Goal: Task Accomplishment & Management: Use online tool/utility

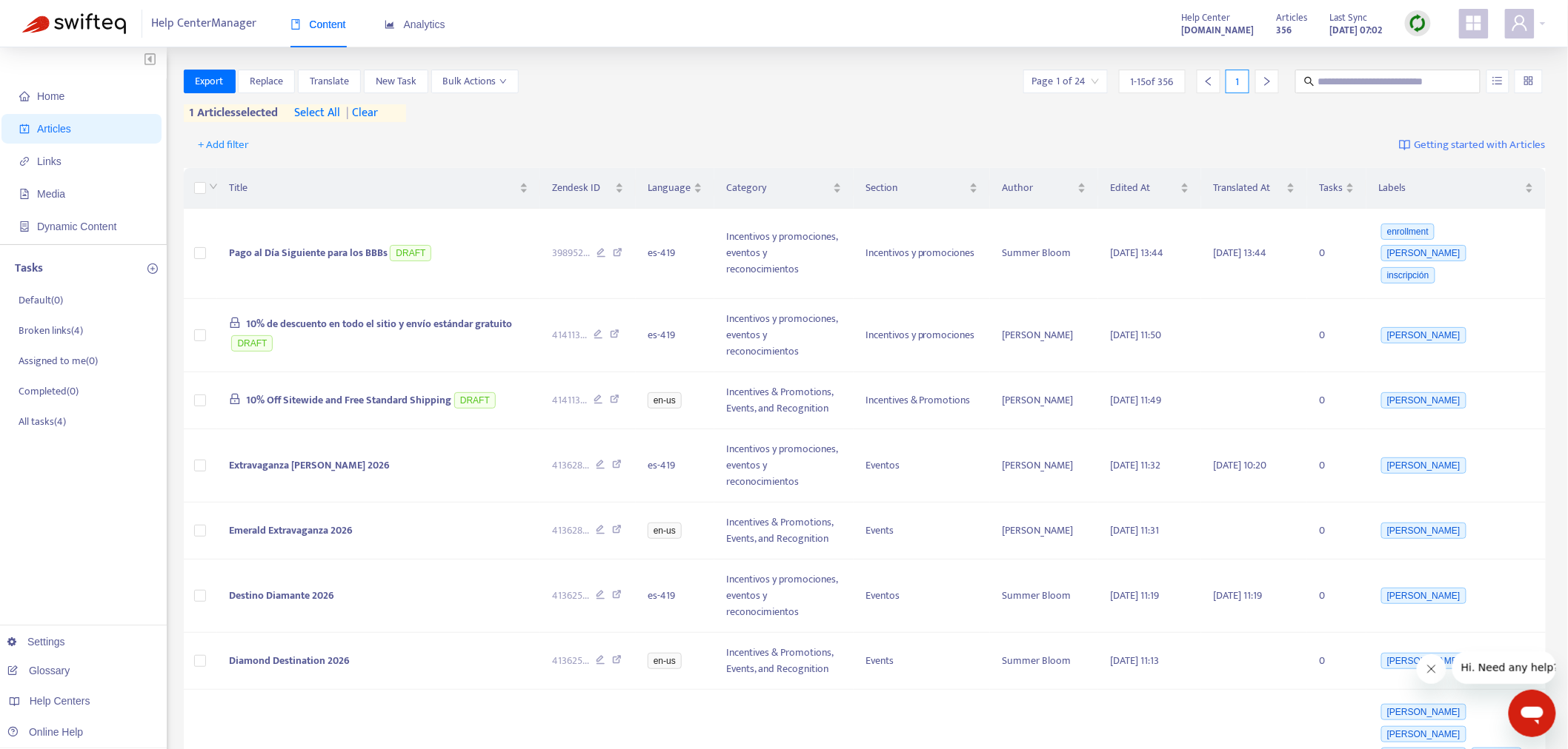
click at [1431, 17] on div at bounding box center [1417, 24] width 26 height 30
click at [1419, 19] on img at bounding box center [1417, 23] width 19 height 19
click at [1467, 82] on link "Full Sync" at bounding box center [1443, 77] width 53 height 17
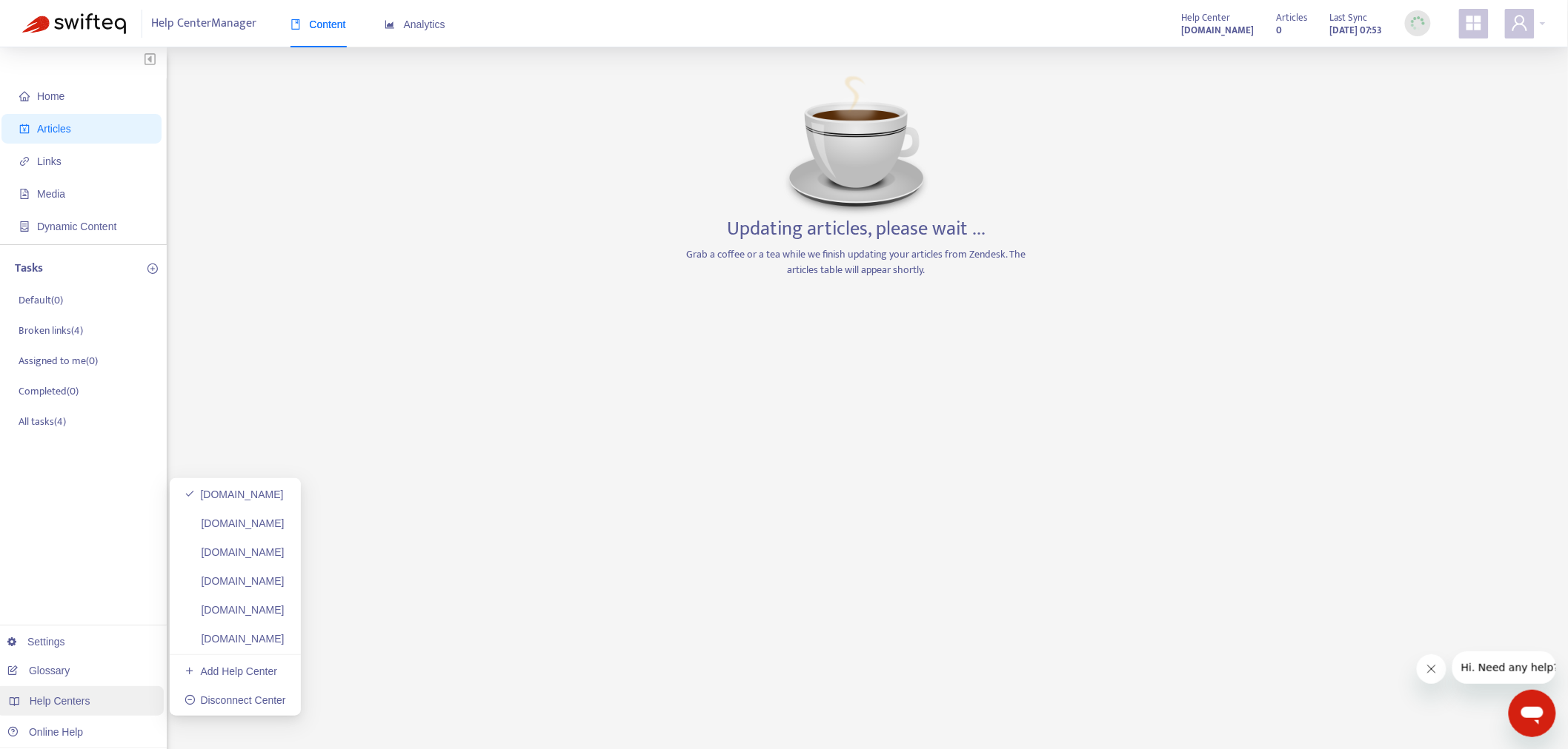
click at [91, 691] on div "Help Centers" at bounding box center [80, 701] width 168 height 30
click at [284, 552] on link "[DOMAIN_NAME]" at bounding box center [234, 553] width 100 height 12
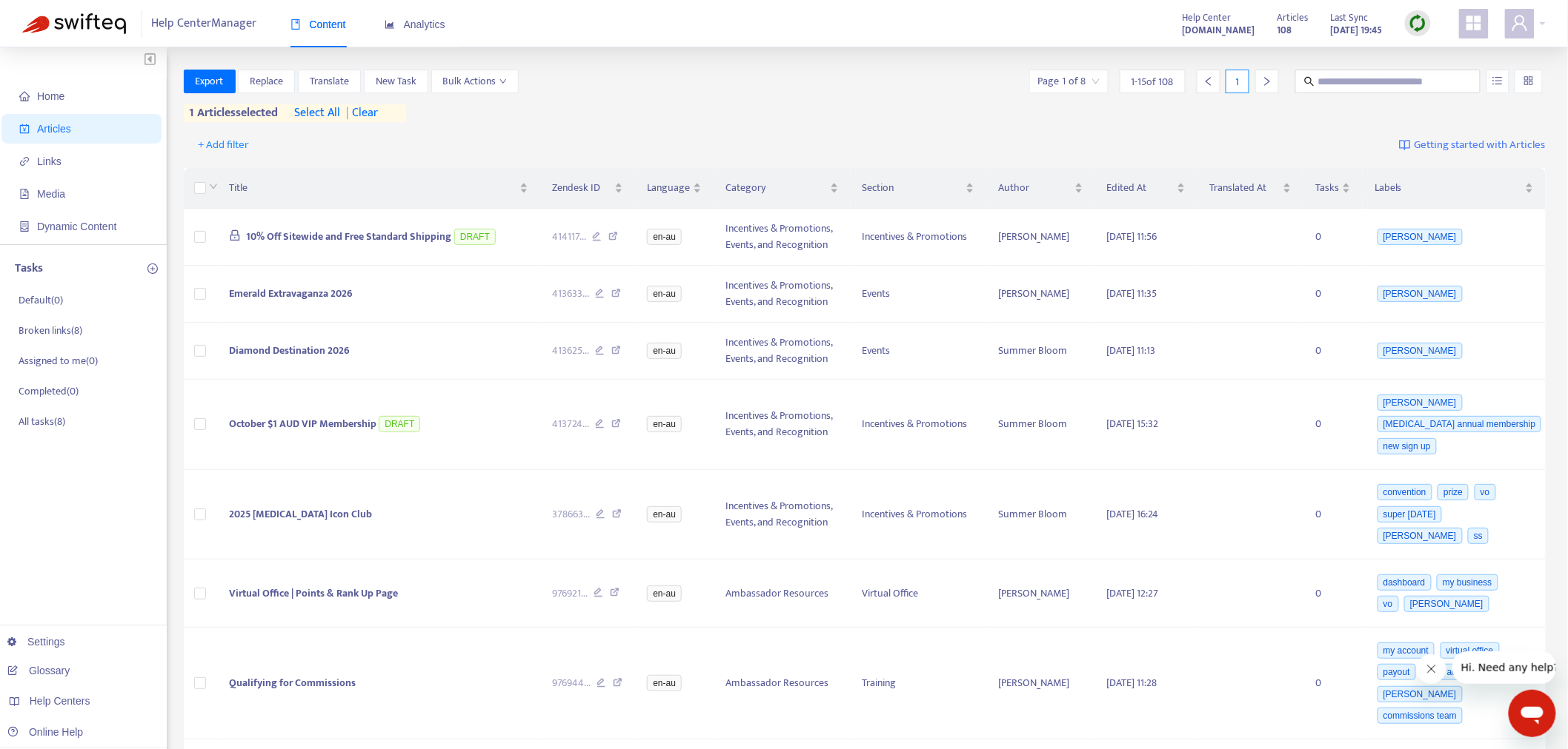
click at [1419, 28] on img at bounding box center [1417, 23] width 19 height 19
click at [1434, 80] on link "Full Sync" at bounding box center [1443, 77] width 53 height 17
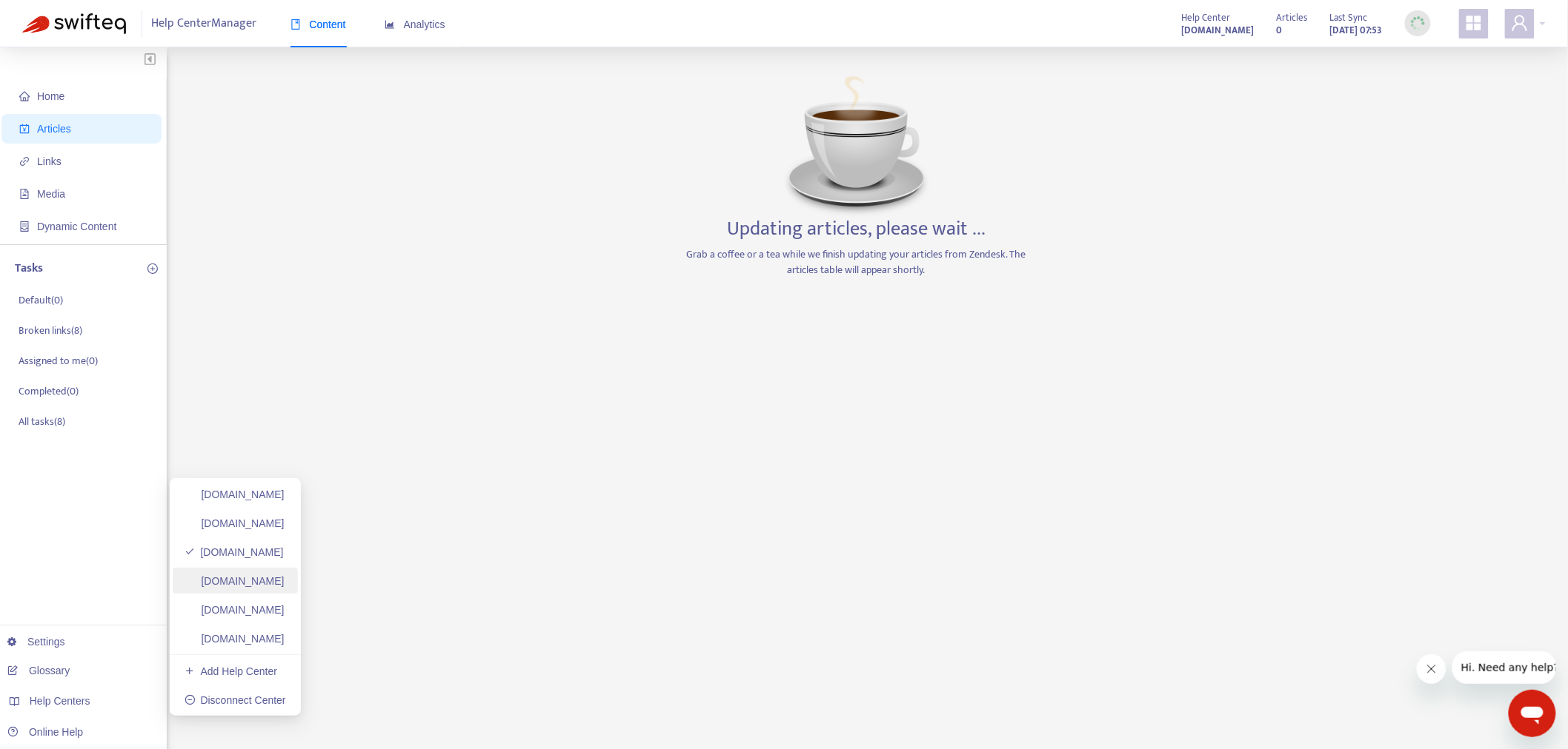
click at [263, 575] on link "[DOMAIN_NAME]" at bounding box center [234, 581] width 100 height 12
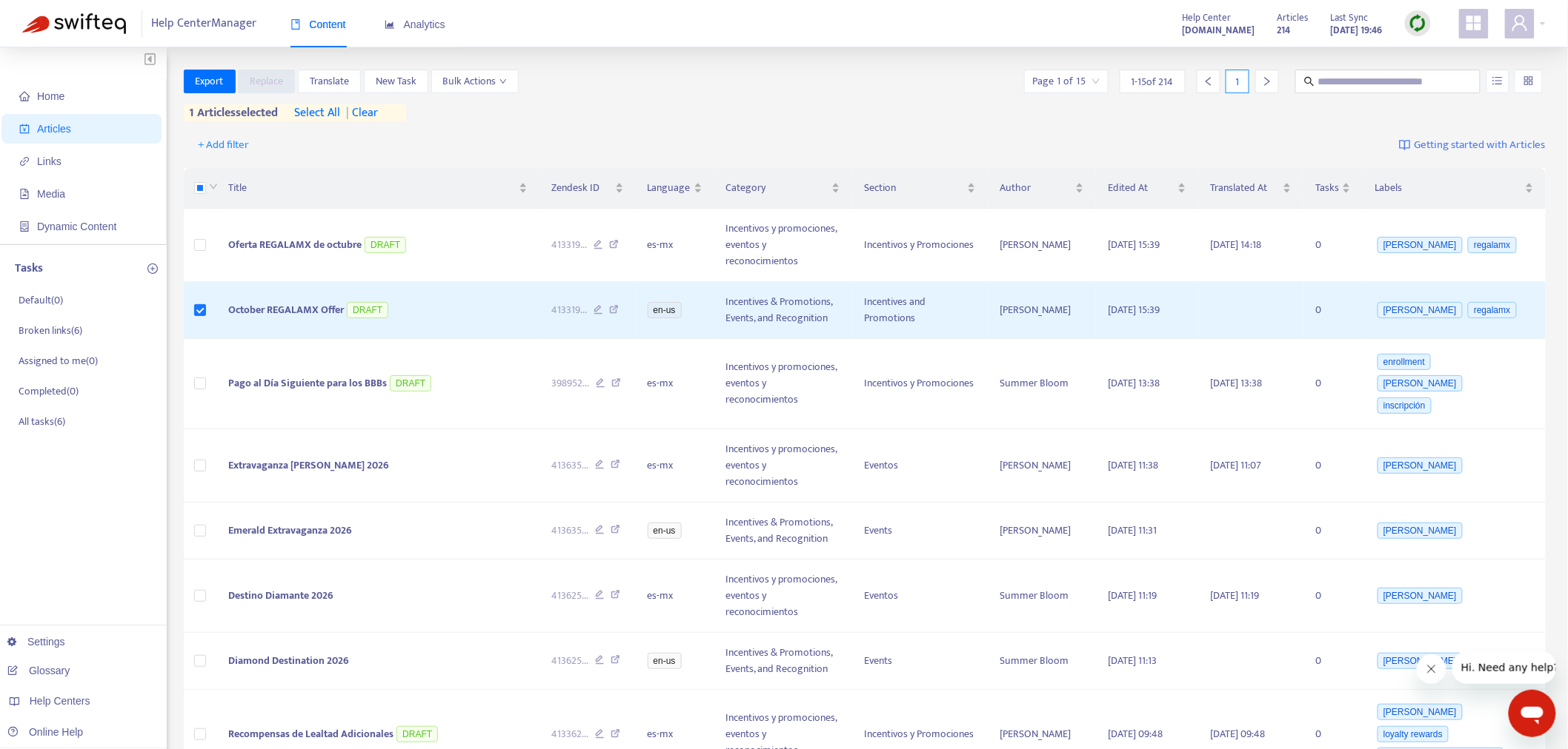
click at [1415, 19] on img at bounding box center [1417, 23] width 19 height 19
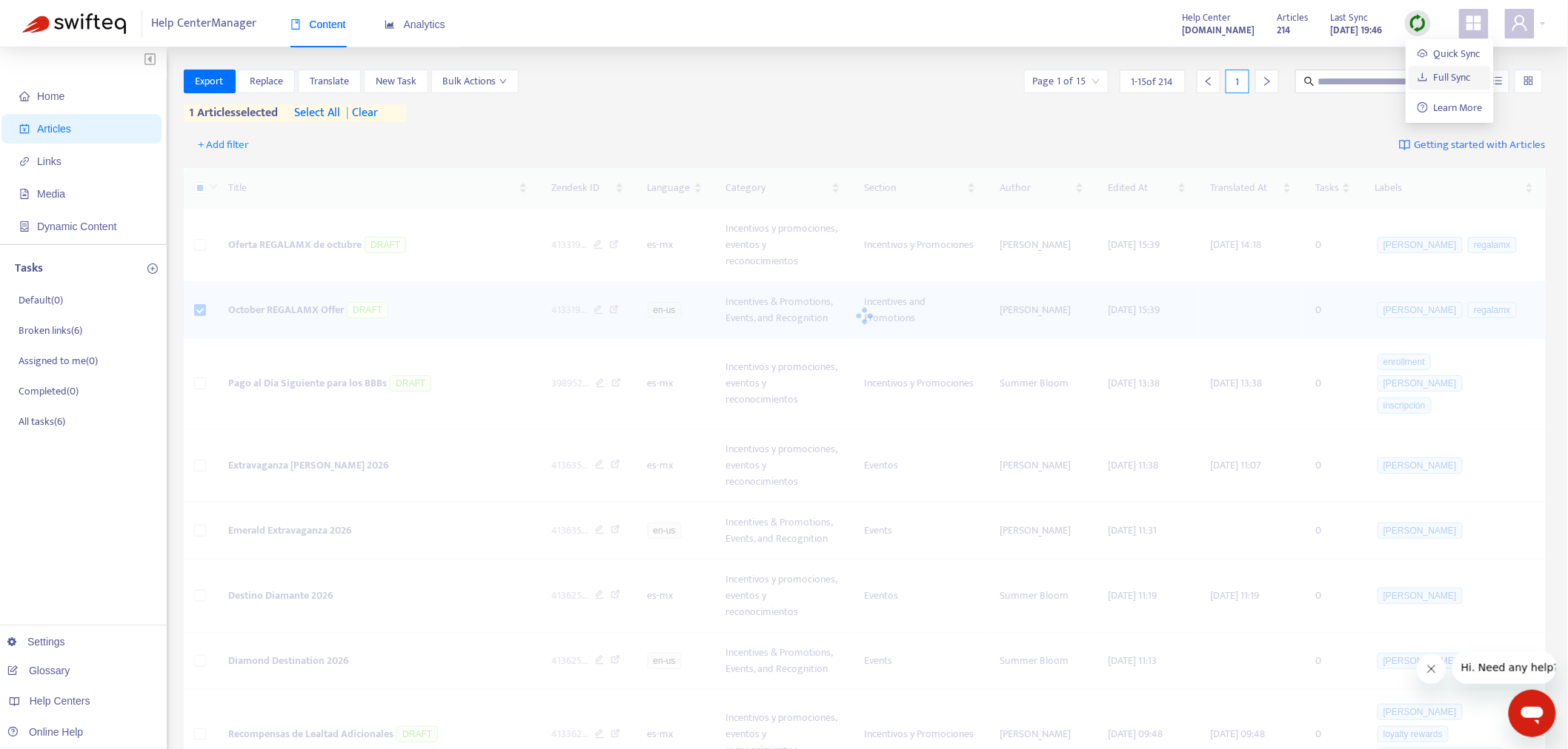
click at [1440, 77] on link "Full Sync" at bounding box center [1443, 77] width 53 height 17
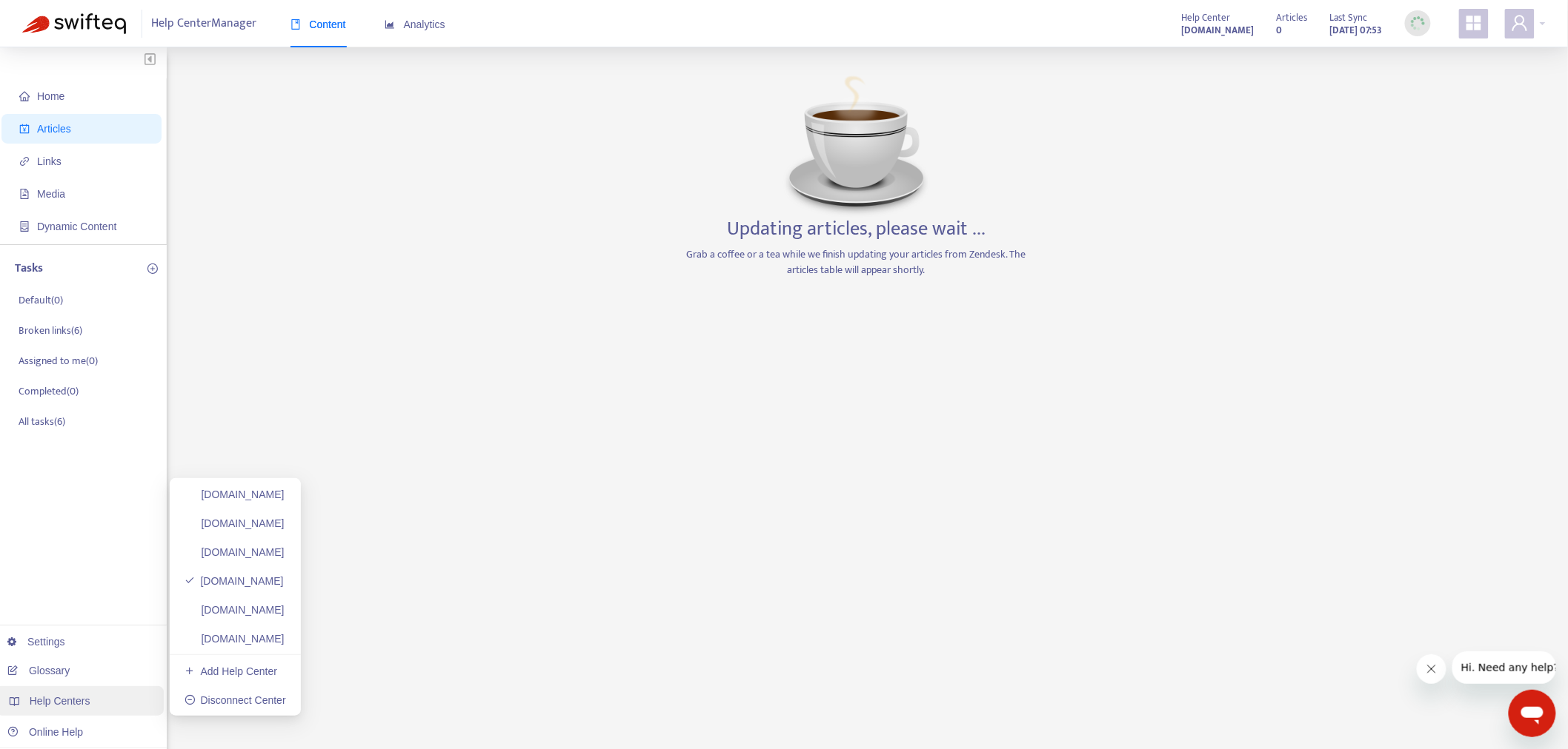
click at [78, 701] on span "Help Centers" at bounding box center [60, 701] width 61 height 12
click at [284, 616] on link "[DOMAIN_NAME]" at bounding box center [234, 610] width 100 height 12
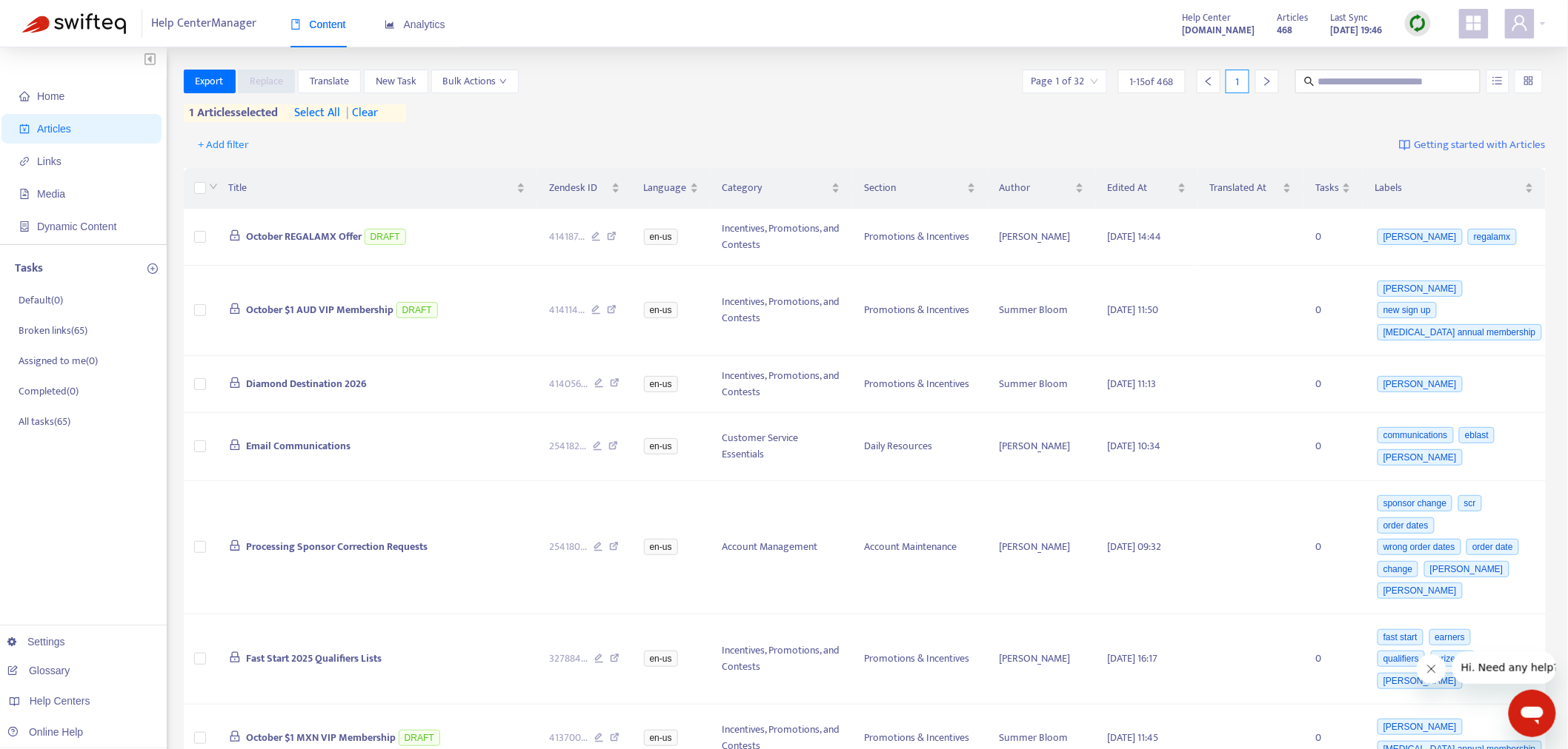
click at [1425, 18] on img at bounding box center [1417, 23] width 19 height 19
click at [1457, 77] on link "Full Sync" at bounding box center [1443, 77] width 53 height 17
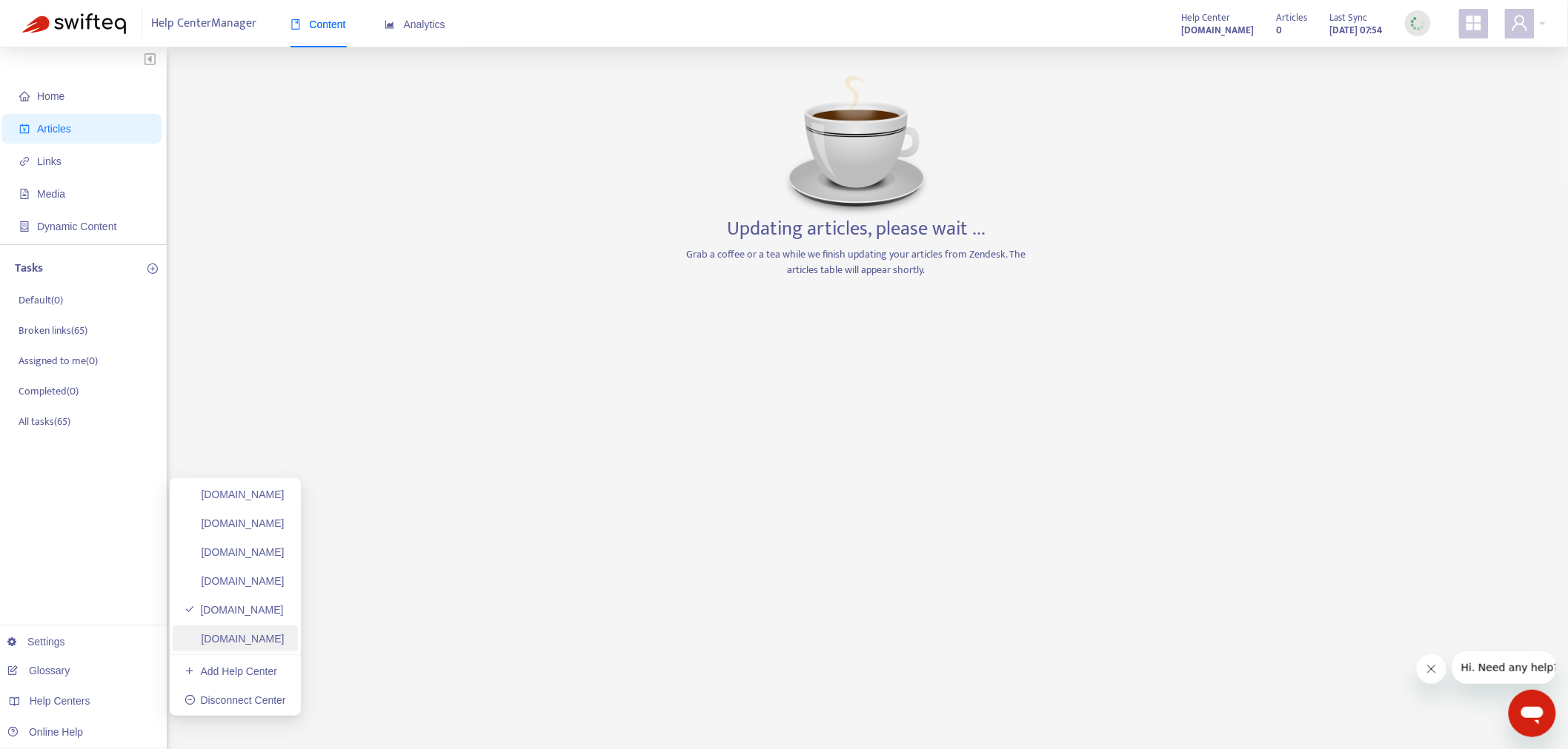
click at [284, 633] on link "[DOMAIN_NAME]" at bounding box center [234, 639] width 100 height 12
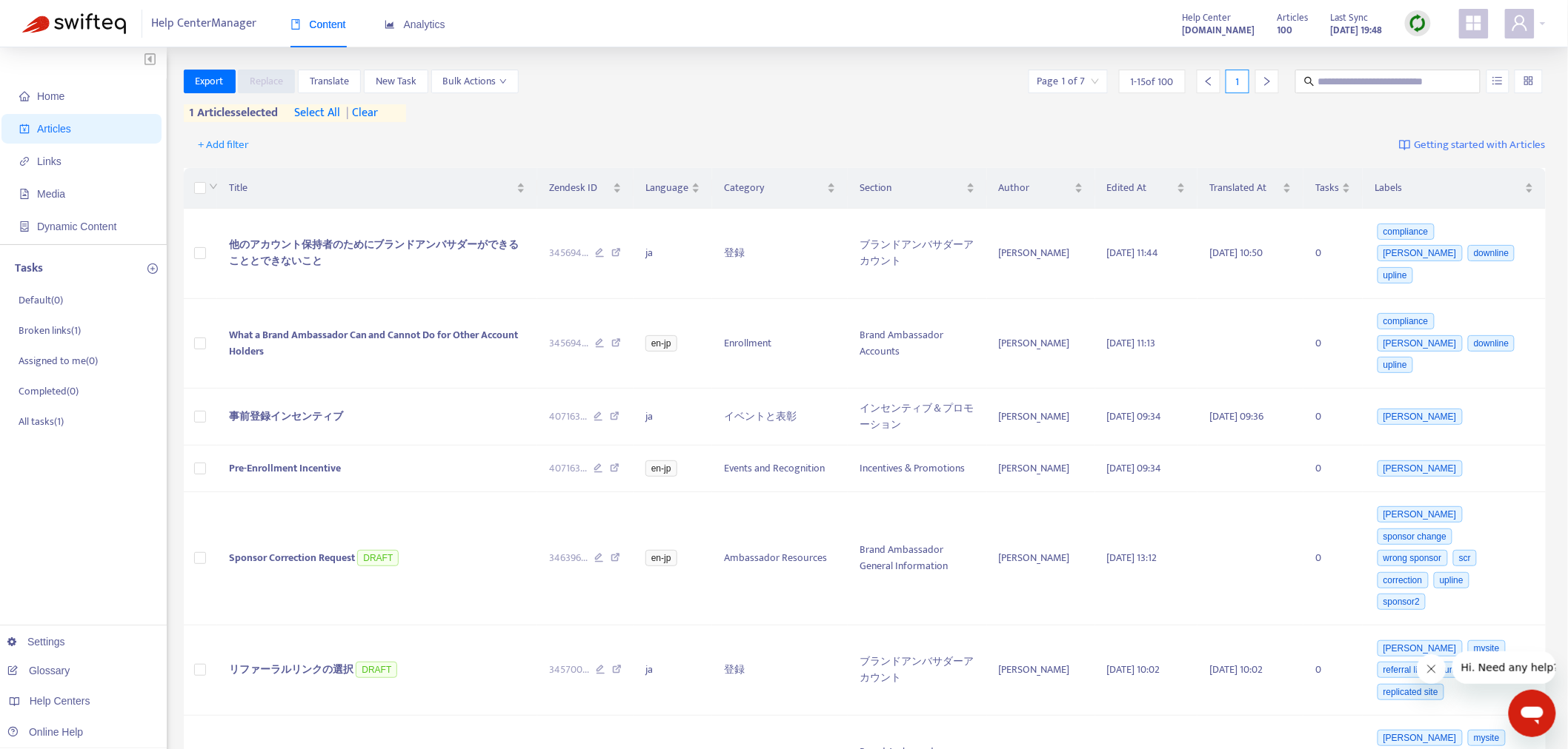
click at [1410, 17] on img at bounding box center [1417, 23] width 19 height 19
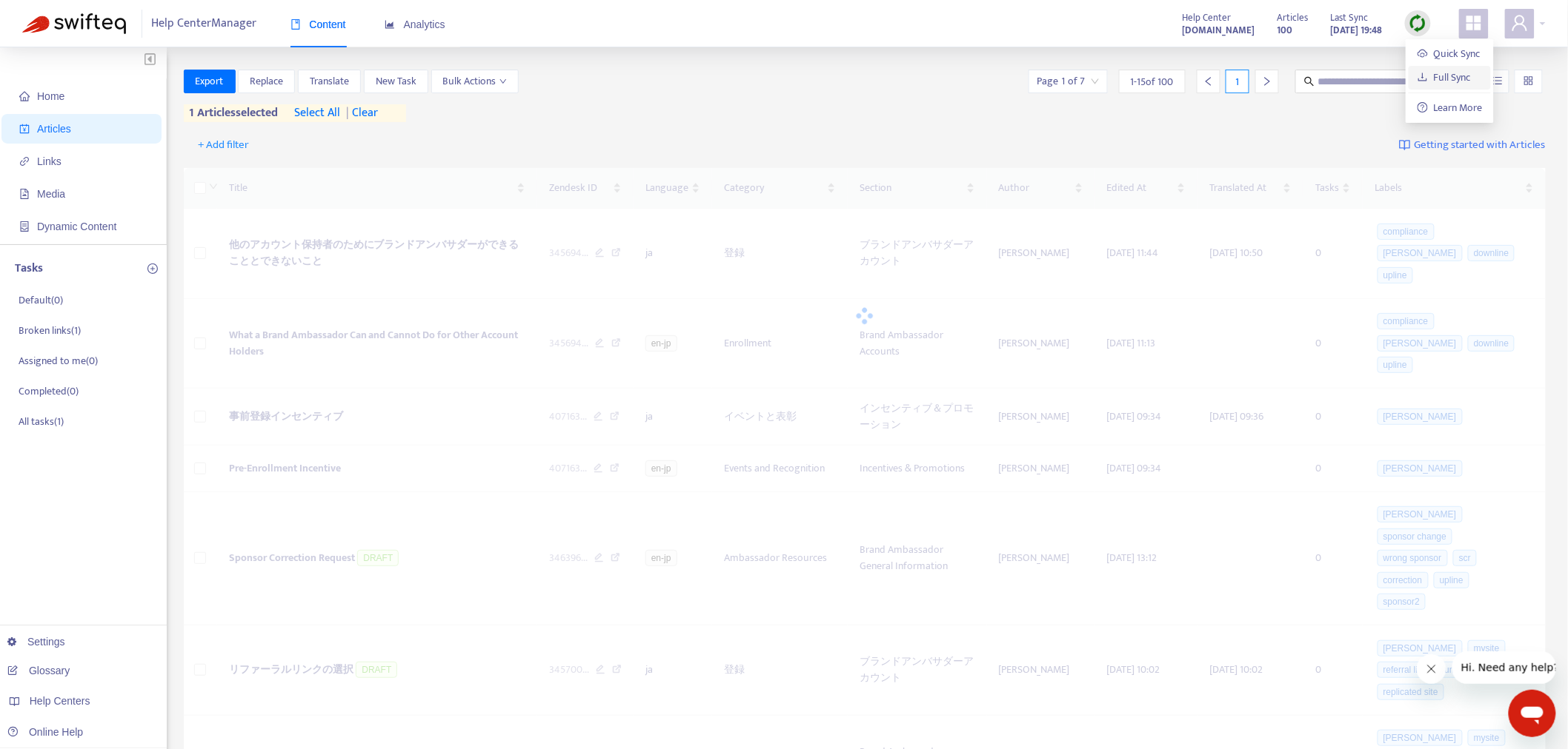
click at [1452, 79] on link "Full Sync" at bounding box center [1443, 77] width 53 height 17
